Goal: Book appointment/travel/reservation

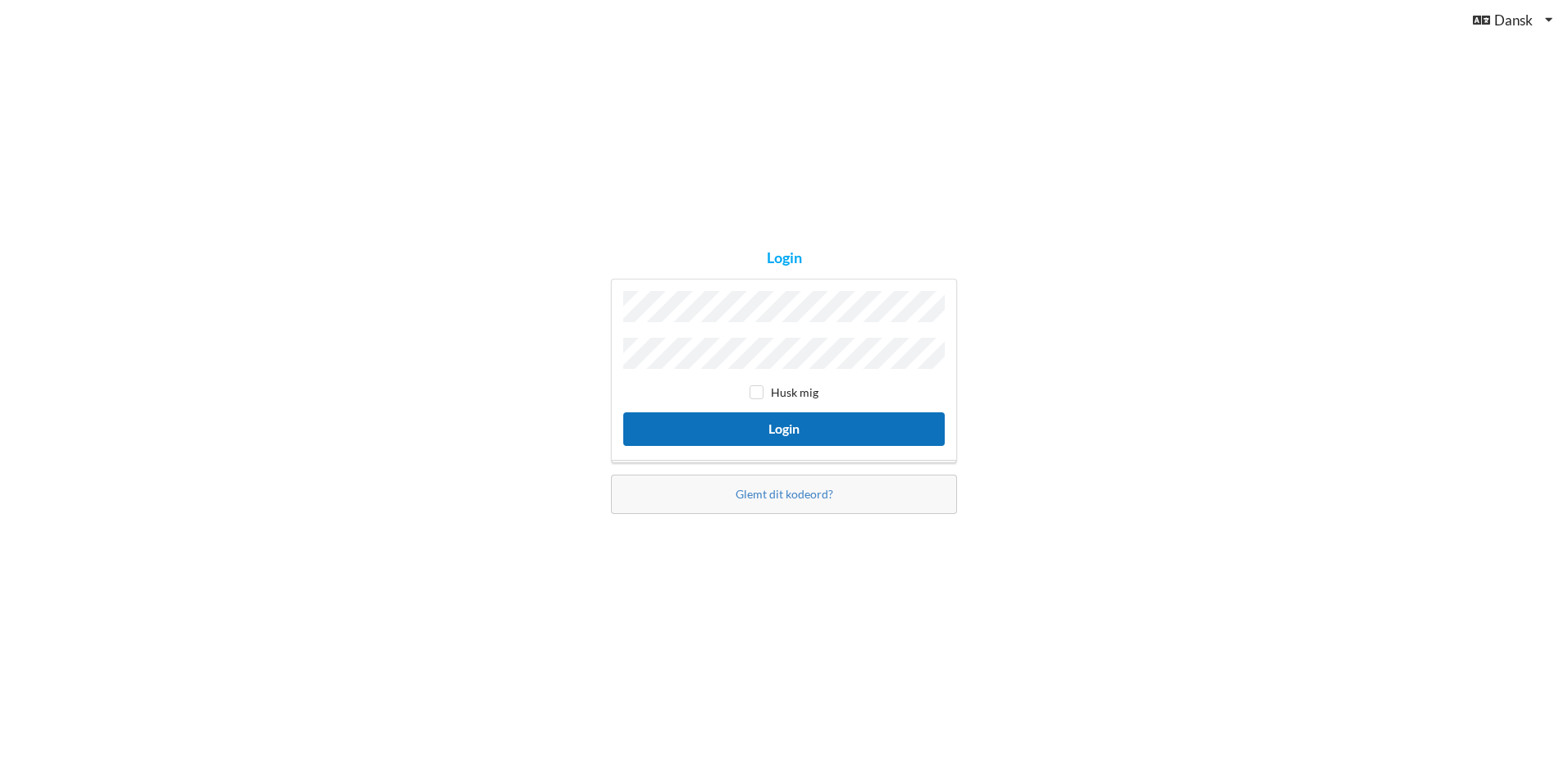
click at [772, 423] on button "Login" at bounding box center [784, 430] width 321 height 34
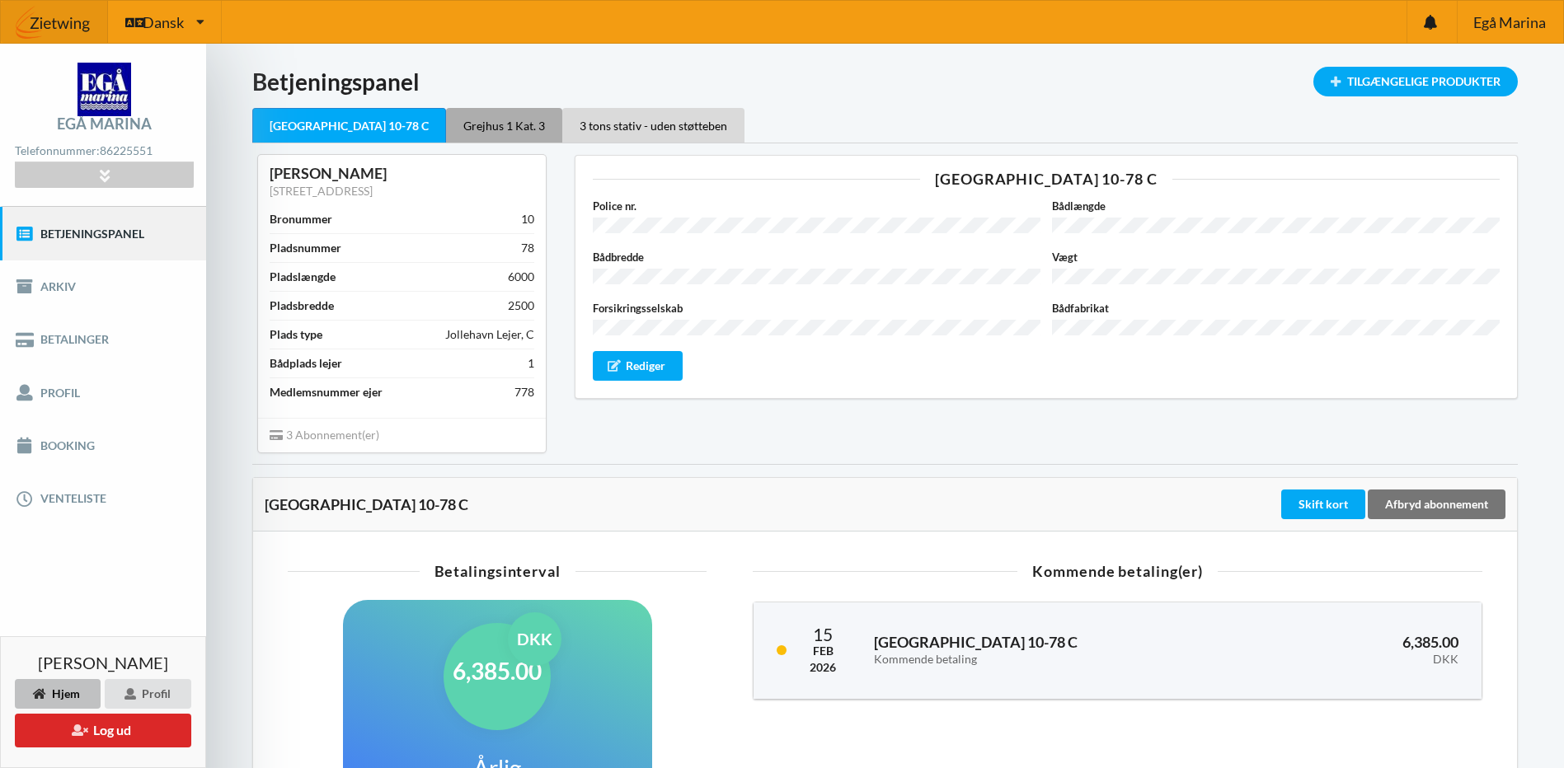
click at [466, 124] on div "Grejhus 1 Kat. 3" at bounding box center [504, 125] width 116 height 35
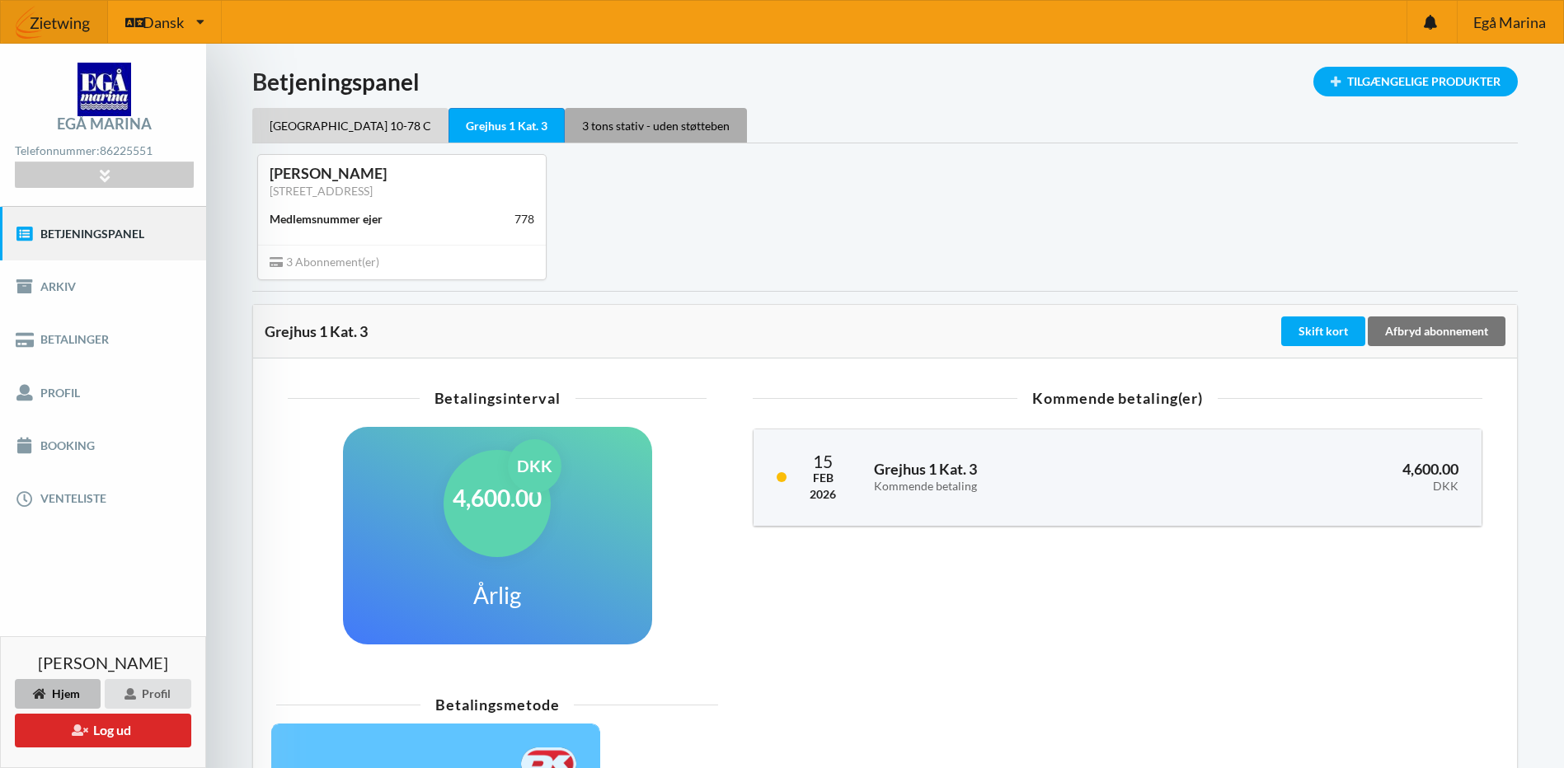
click at [565, 117] on div "3 tons stativ - uden støtteben" at bounding box center [656, 125] width 182 height 35
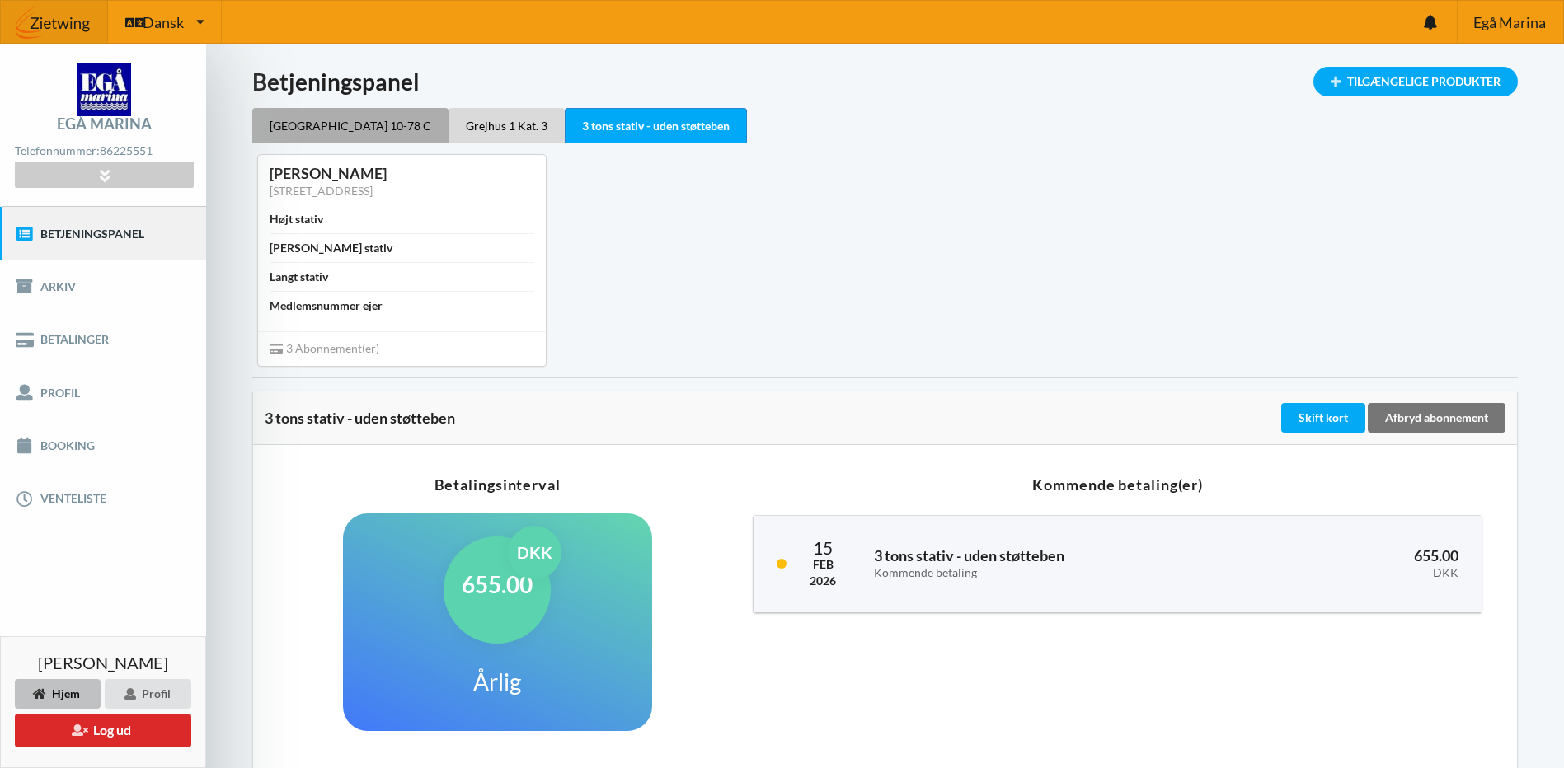
click at [334, 120] on div "[GEOGRAPHIC_DATA] 10-78 C" at bounding box center [350, 125] width 196 height 35
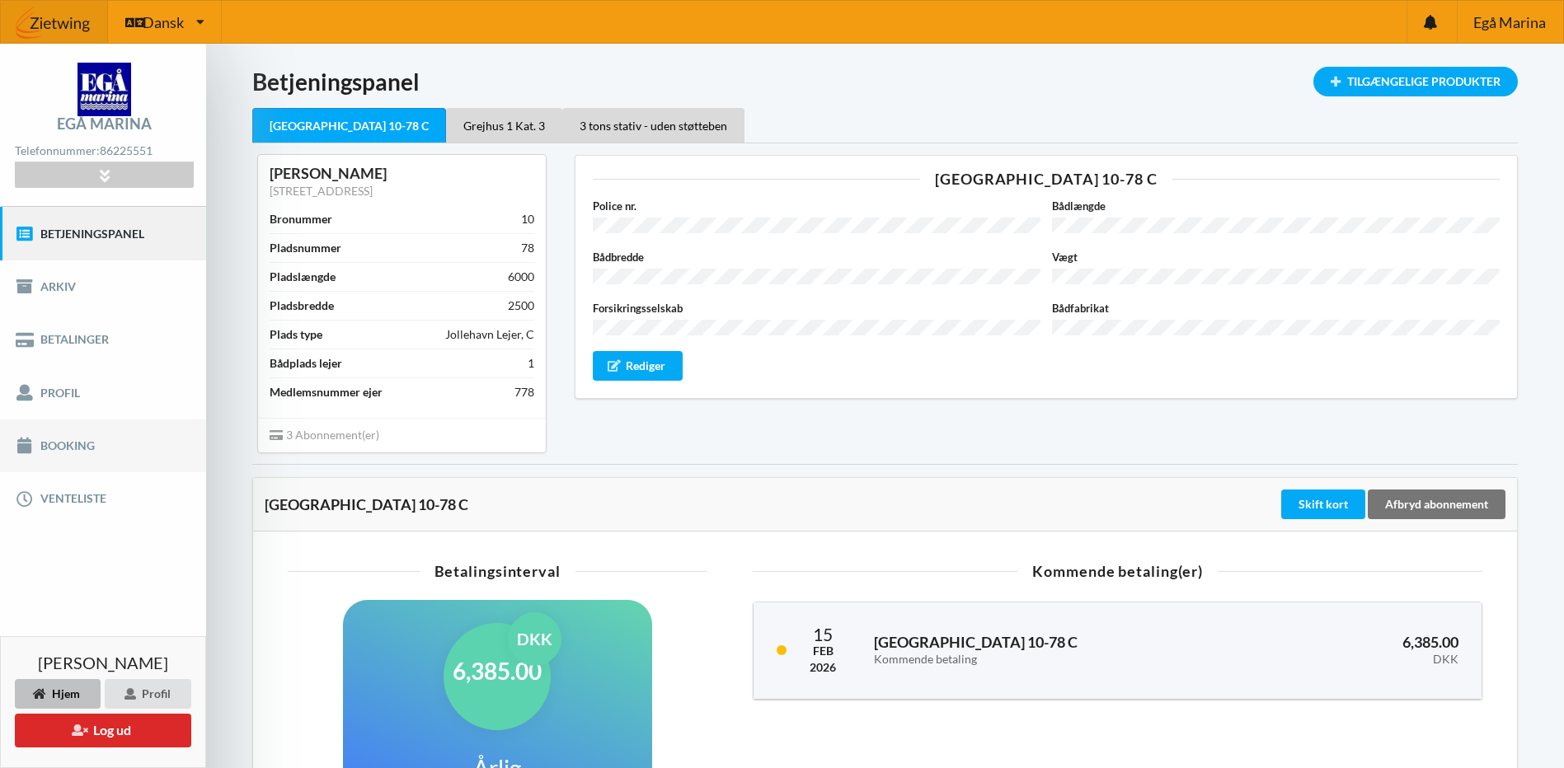
click at [68, 446] on link "Booking" at bounding box center [103, 446] width 206 height 53
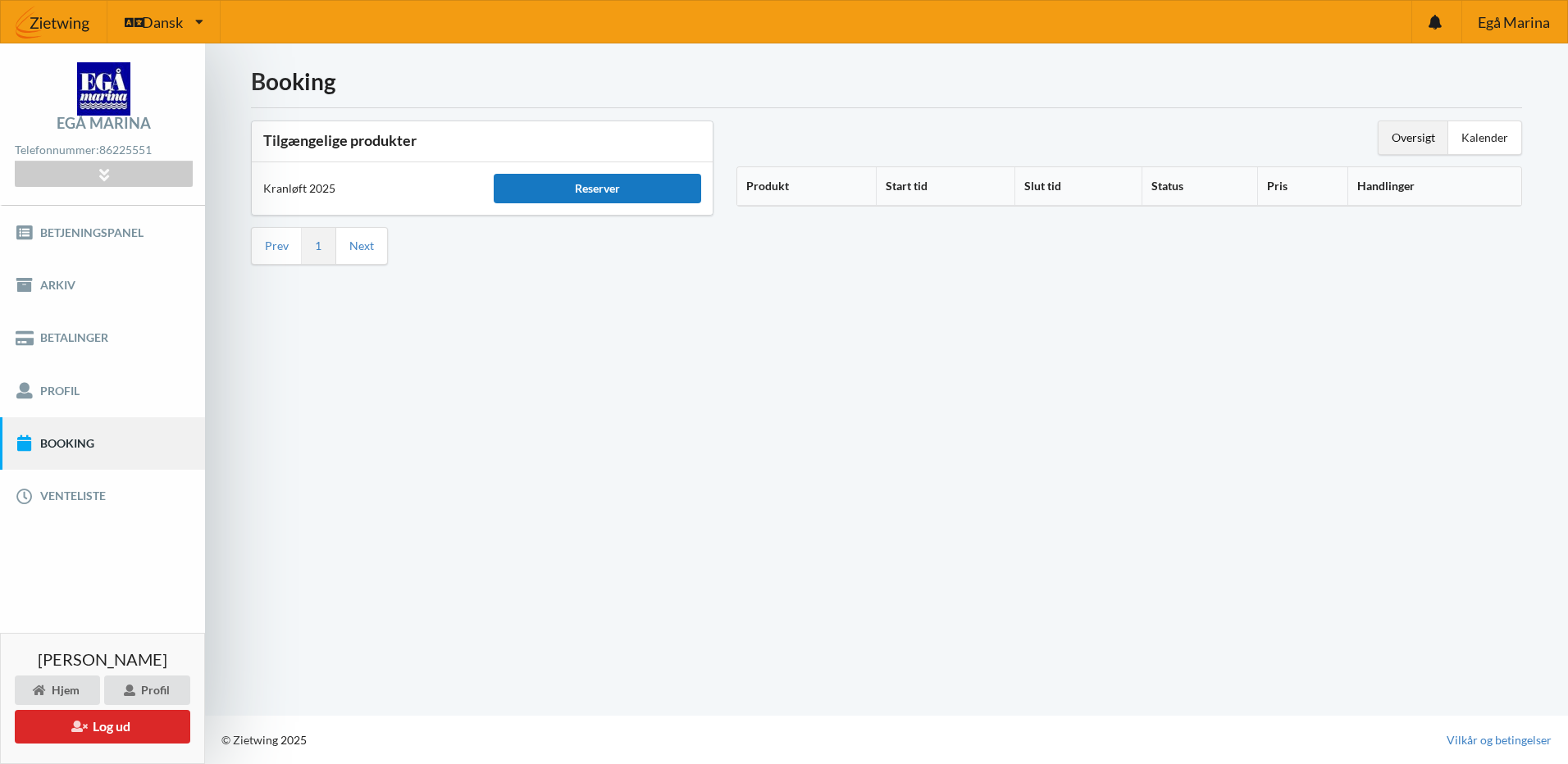
click at [578, 181] on div "Reserver" at bounding box center [597, 189] width 208 height 30
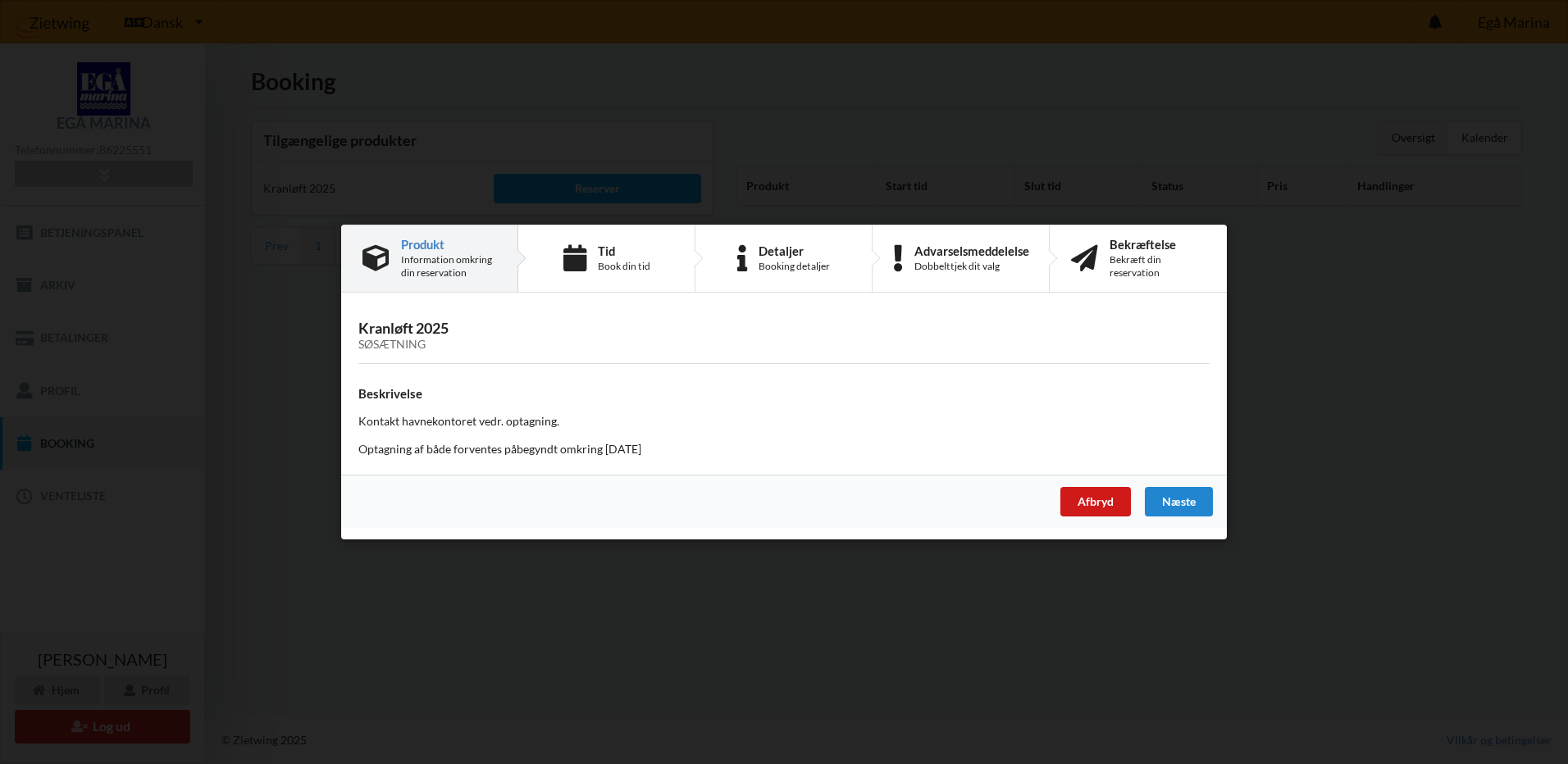
click at [1107, 496] on div "Afbryd" at bounding box center [1095, 502] width 71 height 30
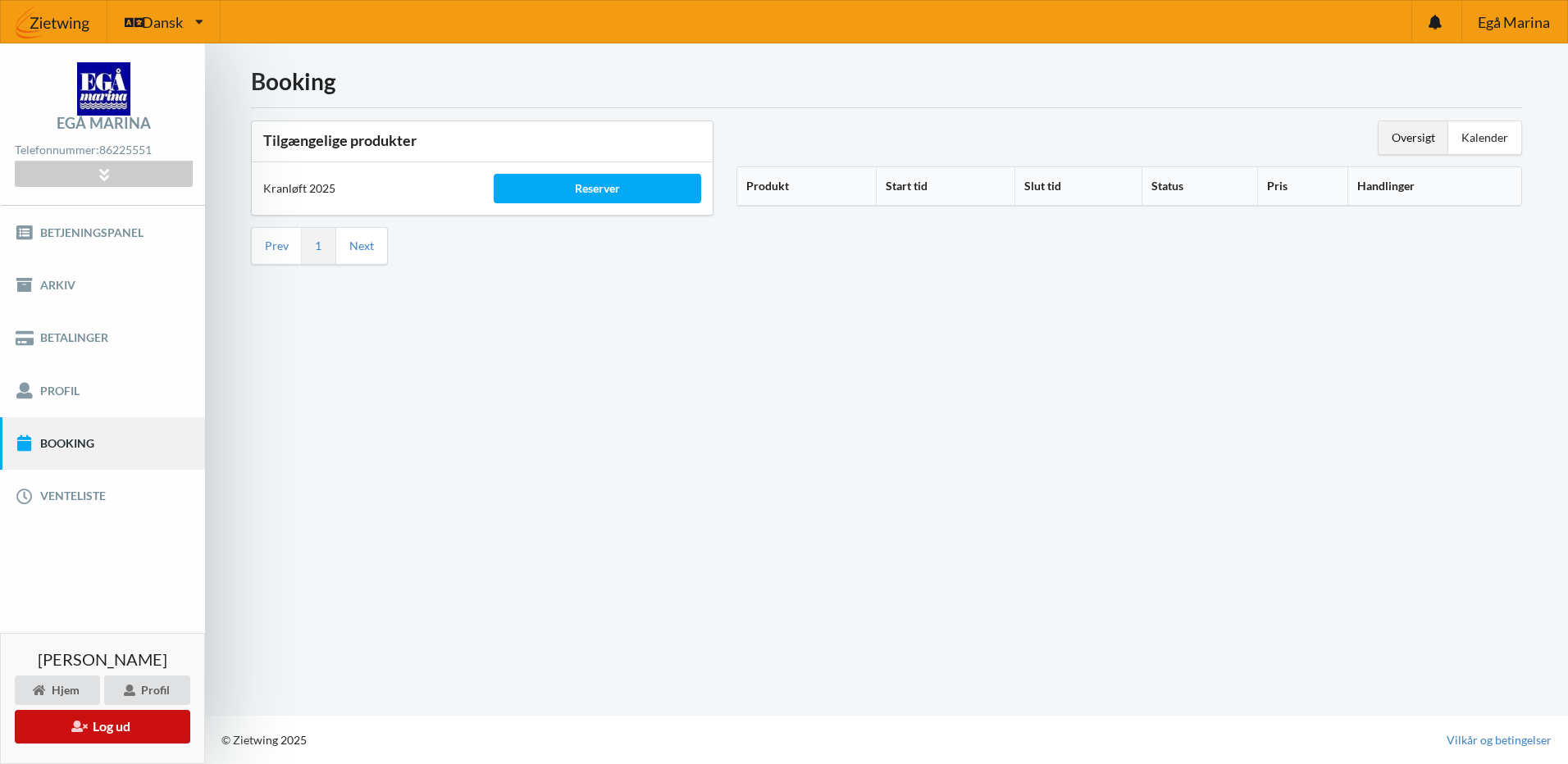
click at [114, 725] on button "Log ud" at bounding box center [102, 727] width 175 height 34
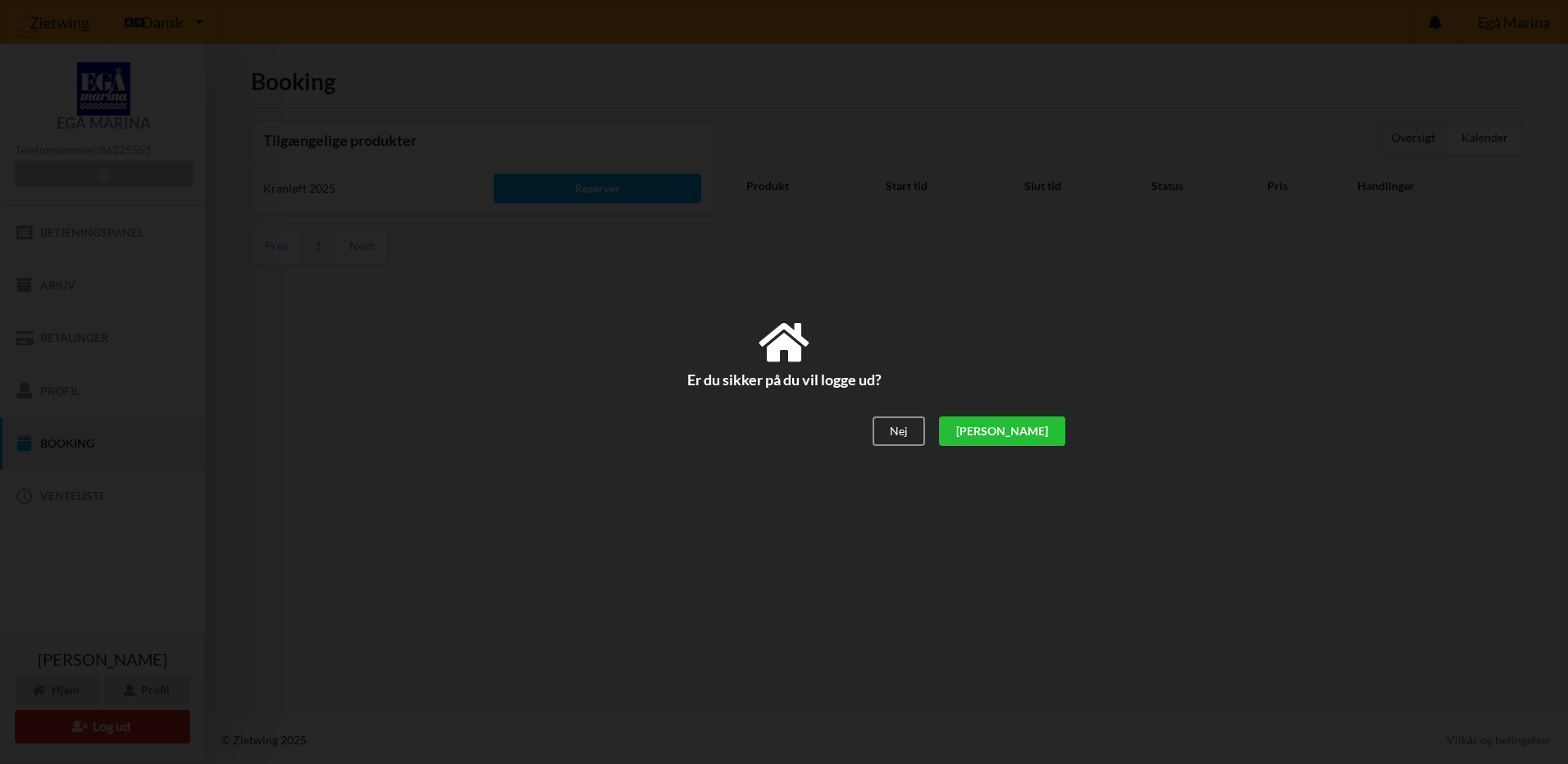
click at [1045, 432] on div "[PERSON_NAME]" at bounding box center [1002, 433] width 126 height 30
